Goal: Check status: Check status

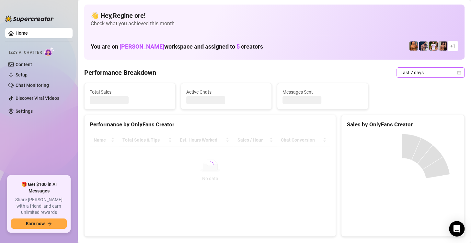
click at [401, 73] on span "Last 7 days" at bounding box center [431, 73] width 60 height 10
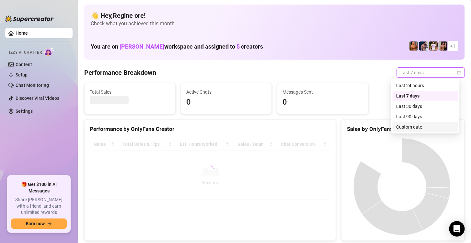
click at [404, 128] on div "Custom date" at bounding box center [426, 127] width 58 height 7
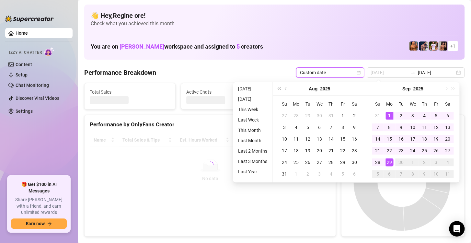
click at [387, 160] on div "29" at bounding box center [390, 163] width 8 height 8
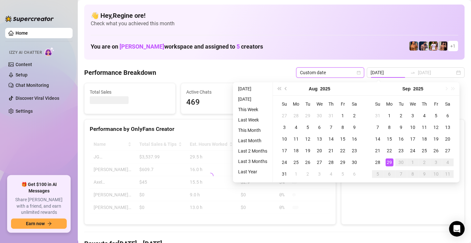
click at [387, 160] on div "29" at bounding box center [390, 163] width 8 height 8
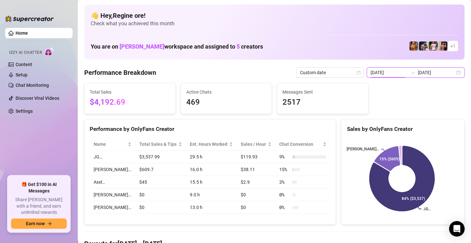
click at [397, 74] on input "2025-09-22" at bounding box center [389, 72] width 37 height 7
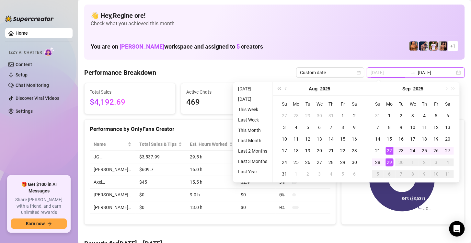
type input "[DATE]"
click at [390, 162] on div "29" at bounding box center [390, 163] width 8 height 8
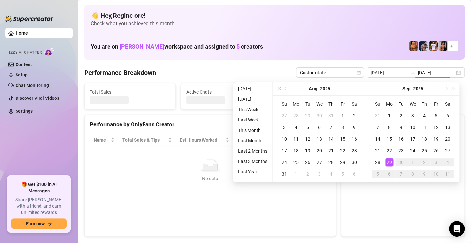
type input "[DATE]"
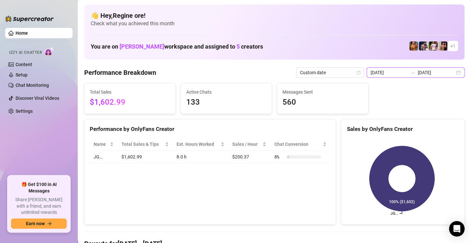
click at [384, 76] on input "[DATE]" at bounding box center [389, 72] width 37 height 7
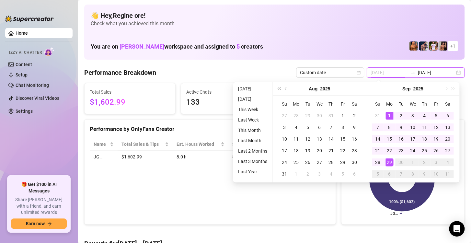
type input "2025-09-01"
click at [388, 113] on div "1" at bounding box center [390, 116] width 8 height 8
click at [388, 162] on div "29" at bounding box center [390, 163] width 8 height 8
type input "[DATE]"
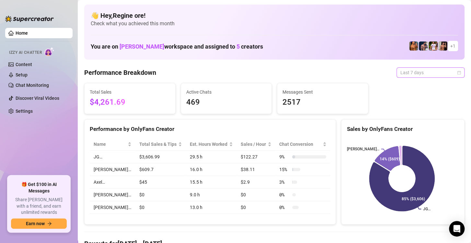
click at [401, 75] on span "Last 7 days" at bounding box center [431, 73] width 60 height 10
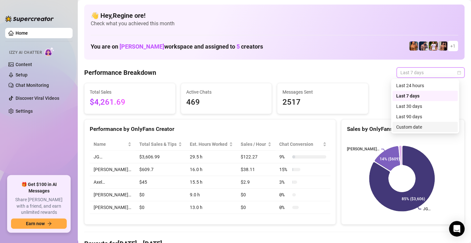
click at [404, 127] on div "Custom date" at bounding box center [426, 127] width 58 height 7
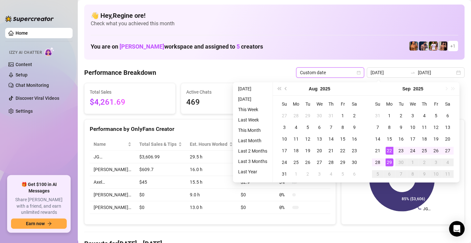
type input "[DATE]"
click at [389, 161] on div "29" at bounding box center [390, 163] width 8 height 8
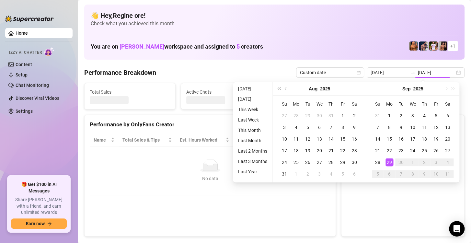
type input "[DATE]"
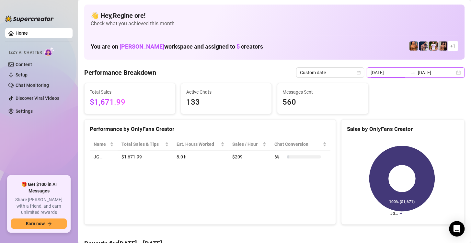
click at [395, 73] on input "[DATE]" at bounding box center [389, 72] width 37 height 7
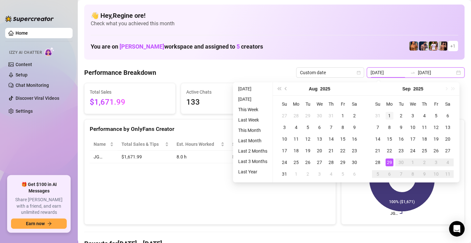
type input "2025-09-01"
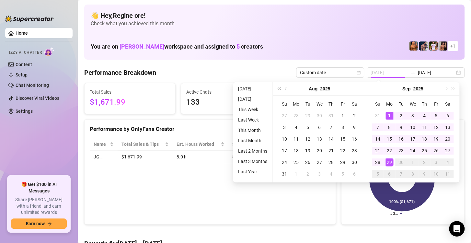
click at [392, 117] on div "1" at bounding box center [390, 116] width 8 height 8
type input "[DATE]"
click at [389, 161] on div "29" at bounding box center [390, 163] width 8 height 8
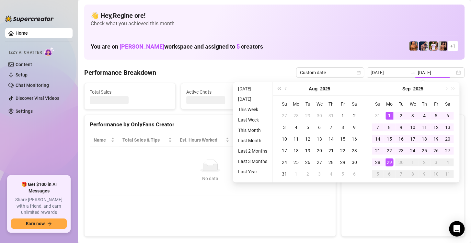
type input "2025-09-01"
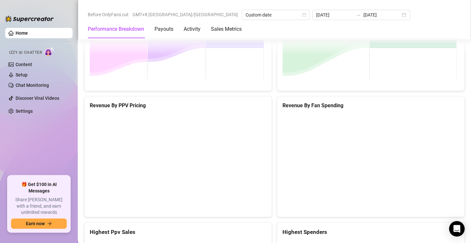
scroll to position [1006, 0]
